Goal: Navigation & Orientation: Understand site structure

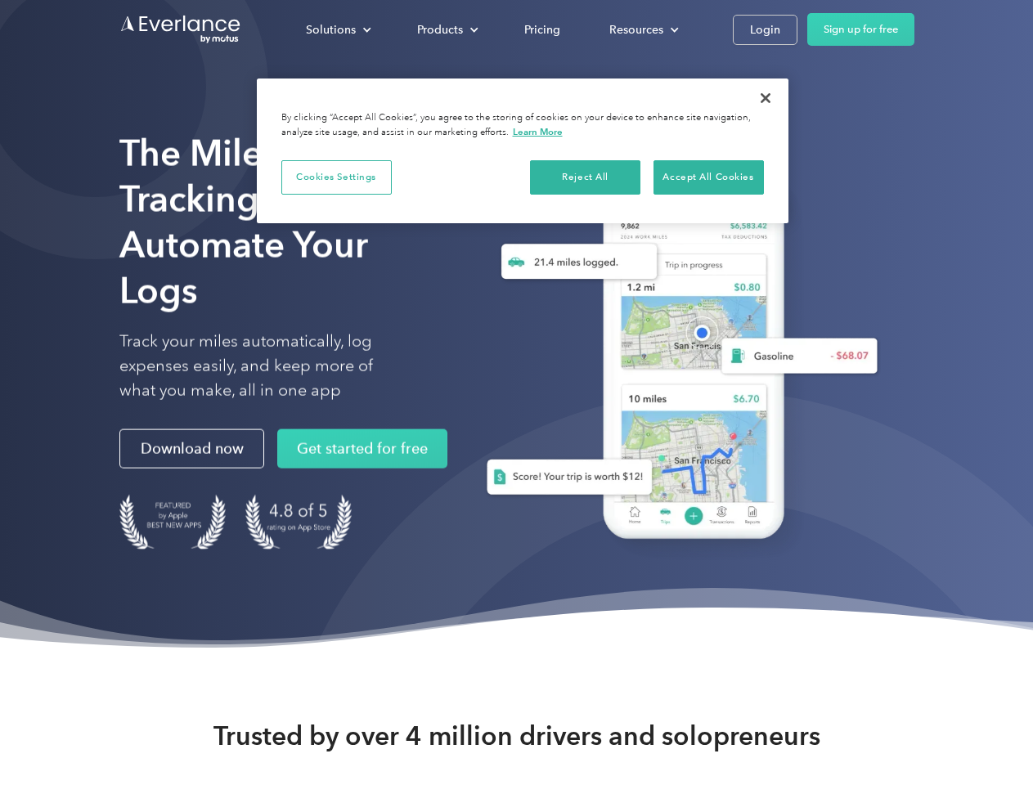
click at [338, 29] on div "Solutions" at bounding box center [331, 30] width 50 height 20
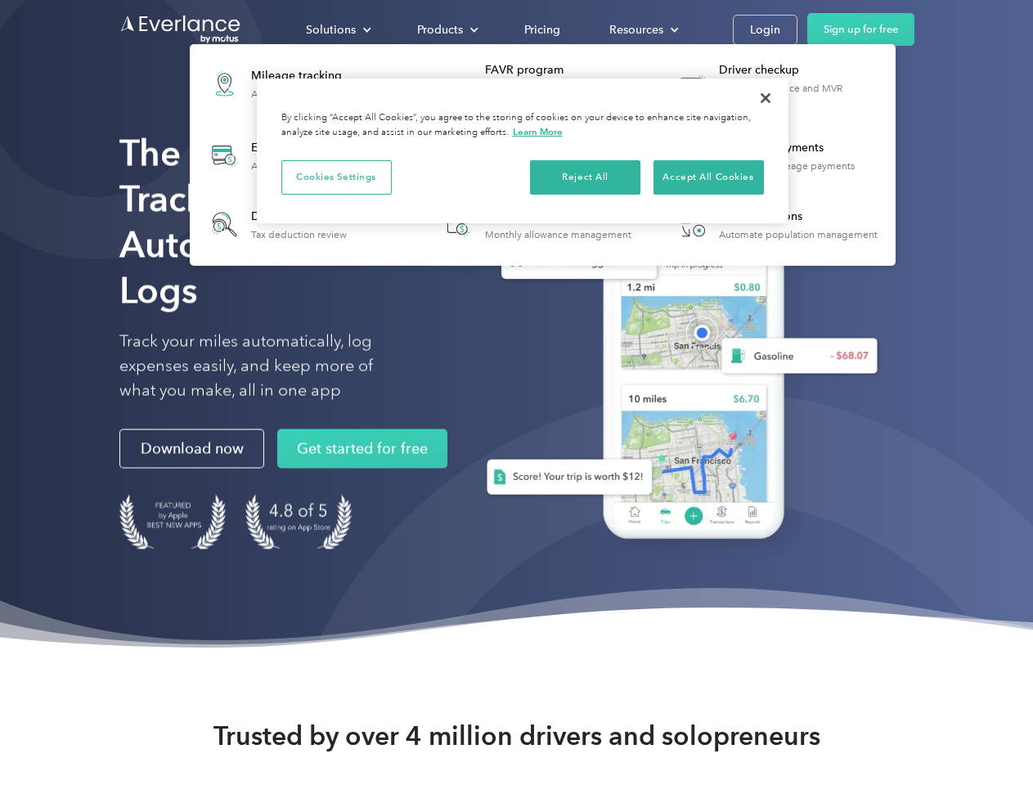
click at [446, 29] on div "Products" at bounding box center [440, 30] width 46 height 20
click at [642, 29] on div "Resources" at bounding box center [637, 30] width 54 height 20
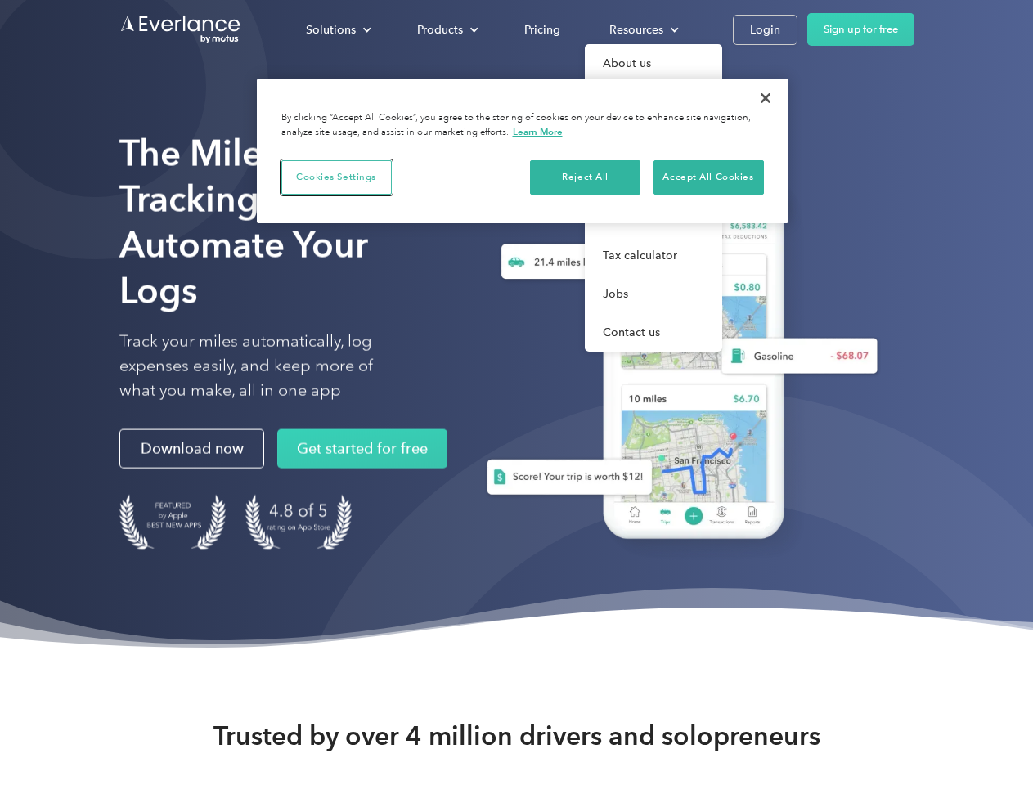
click at [336, 177] on button "Cookies Settings" at bounding box center [336, 177] width 110 height 34
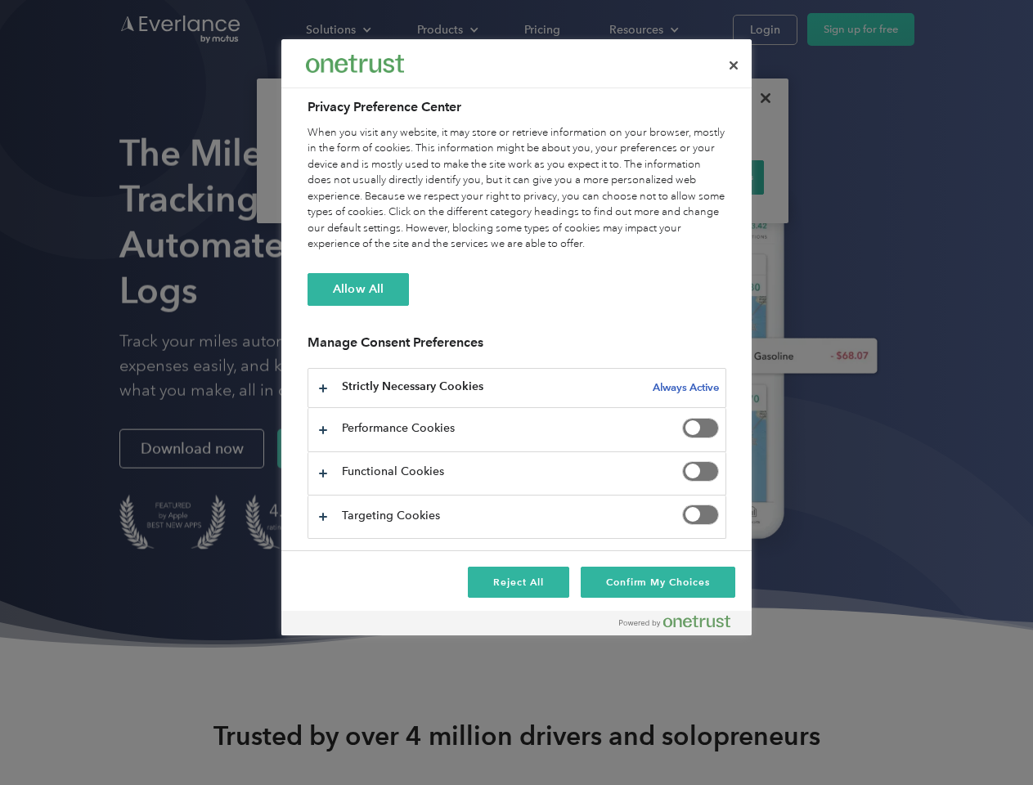
click at [586, 177] on div "When you visit any website, it may store or retrieve information on your browse…" at bounding box center [517, 189] width 419 height 128
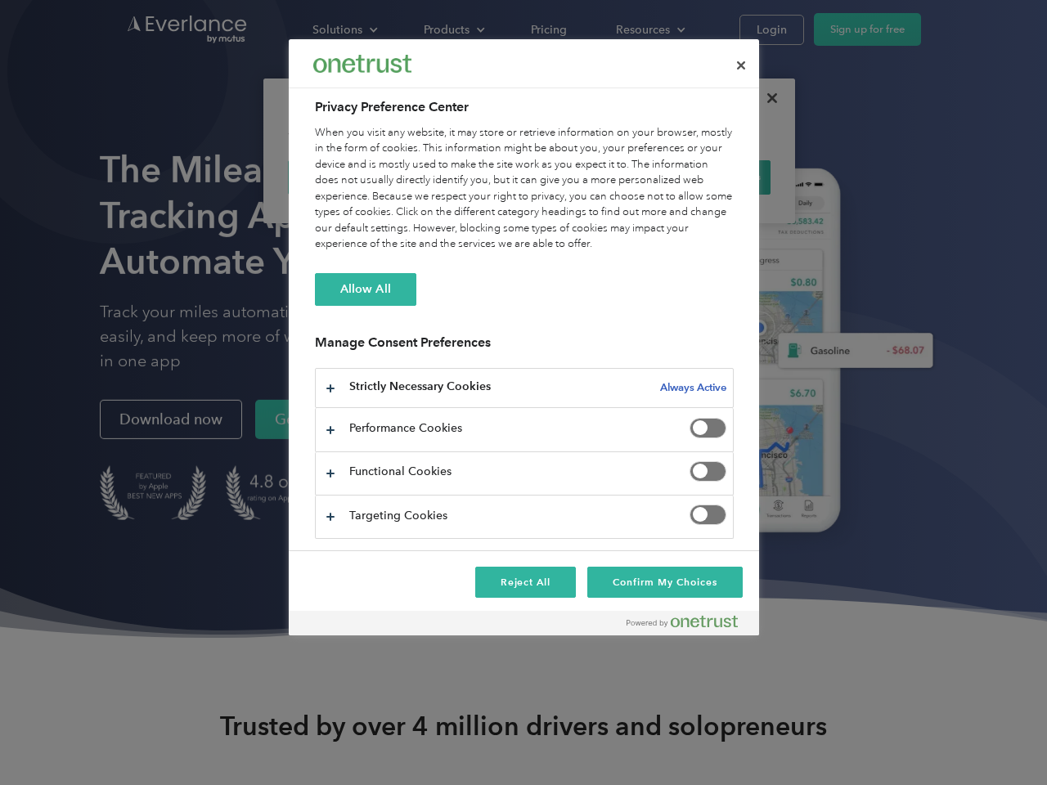
click at [708, 177] on div "When you visit any website, it may store or retrieve information on your browse…" at bounding box center [524, 189] width 419 height 128
click at [766, 98] on div at bounding box center [523, 392] width 1047 height 785
